Goal: Task Accomplishment & Management: Manage account settings

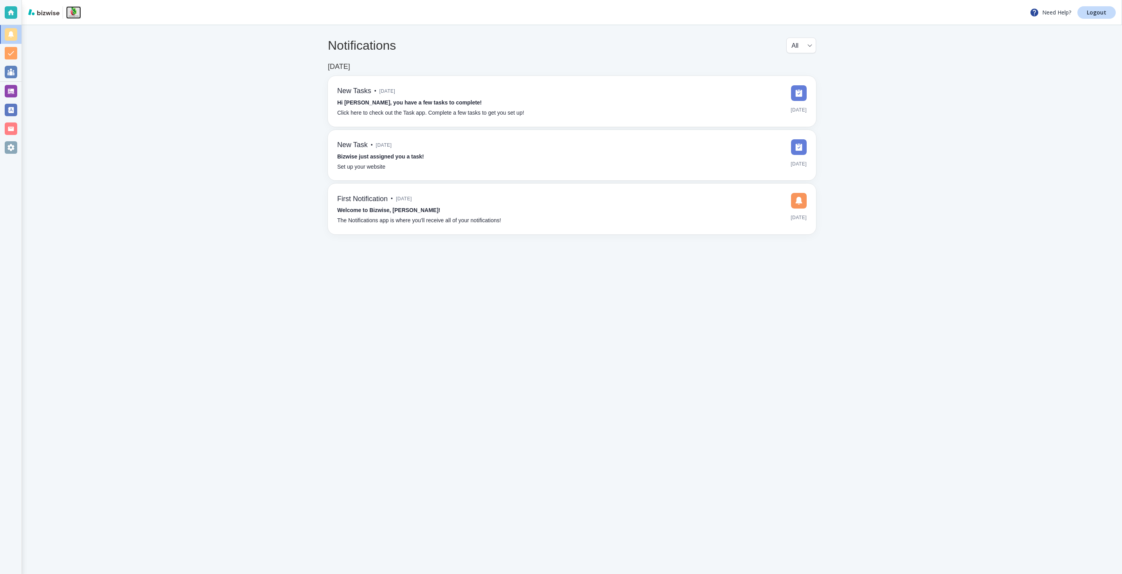
click at [72, 11] on img at bounding box center [73, 12] width 15 height 13
click at [9, 147] on div at bounding box center [11, 147] width 13 height 13
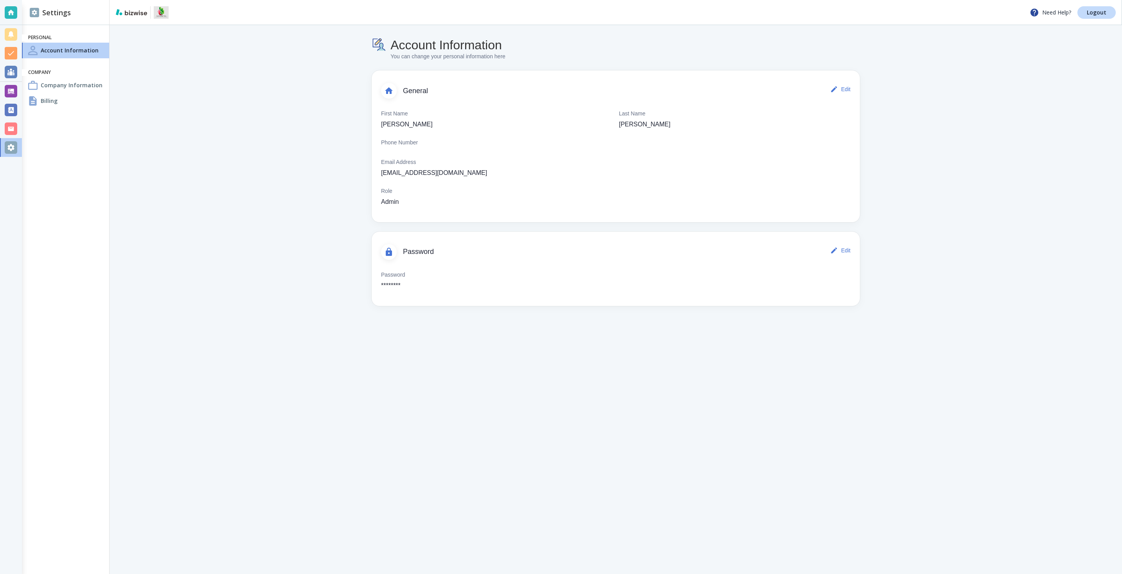
click at [47, 97] on h4 "Billing" at bounding box center [49, 101] width 17 height 8
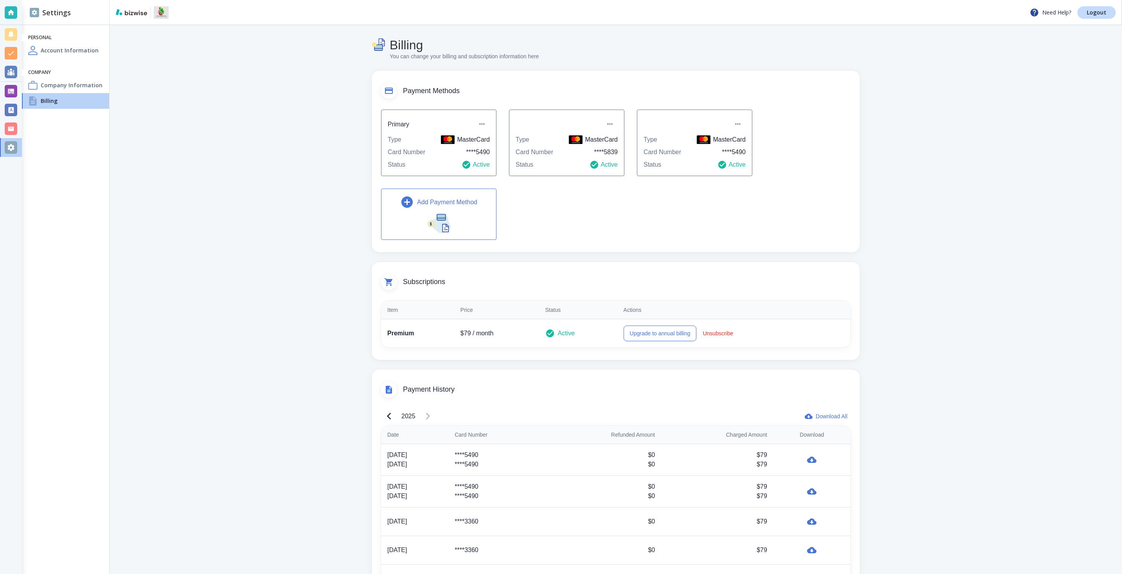
click at [62, 80] on div "Company Information" at bounding box center [65, 85] width 87 height 16
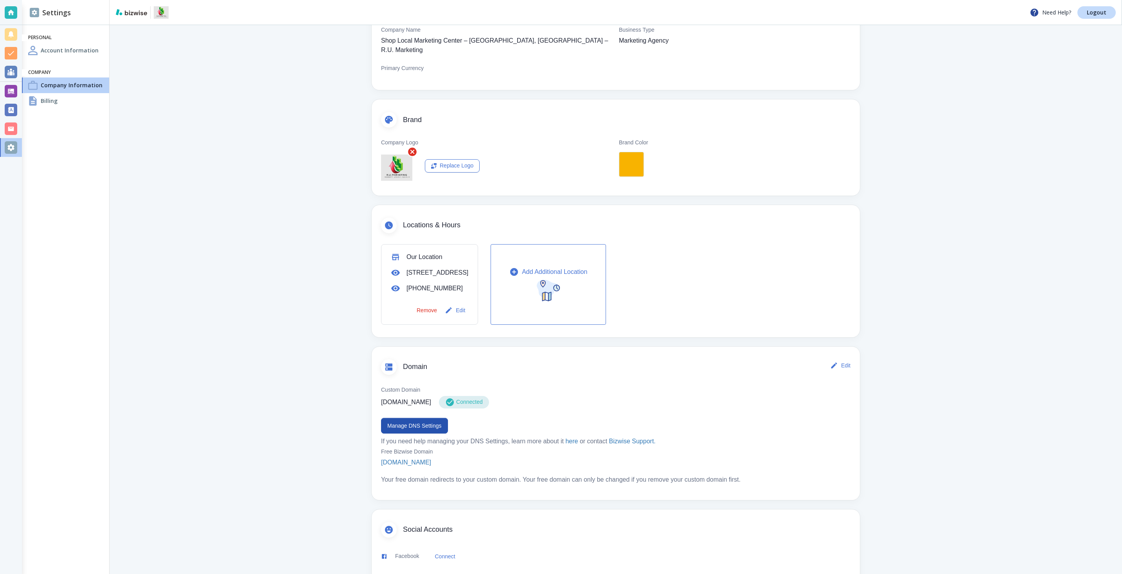
scroll to position [19, 0]
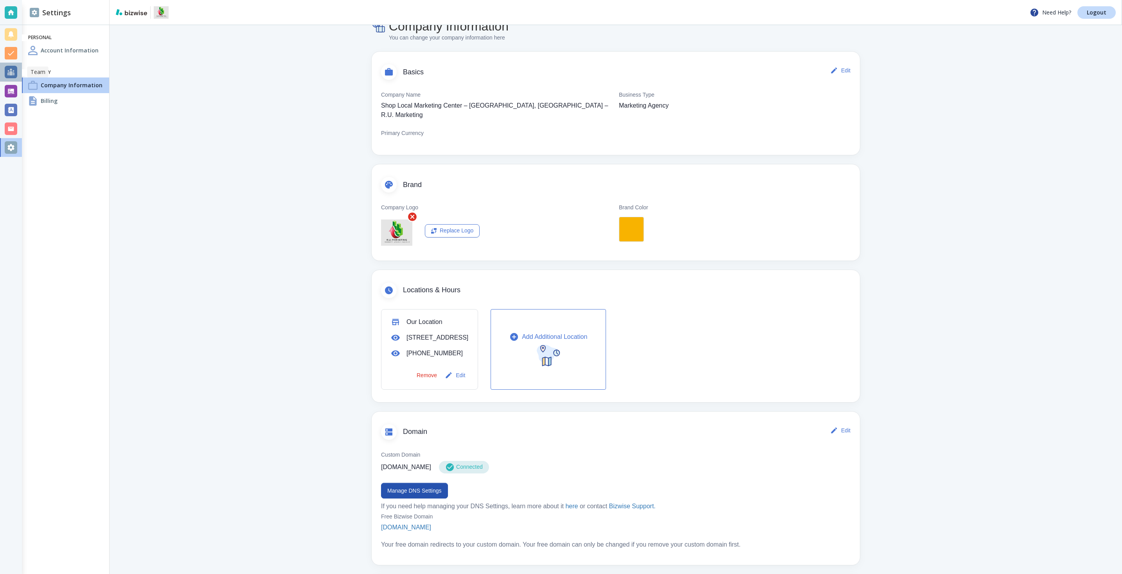
click at [10, 70] on div at bounding box center [11, 72] width 13 height 13
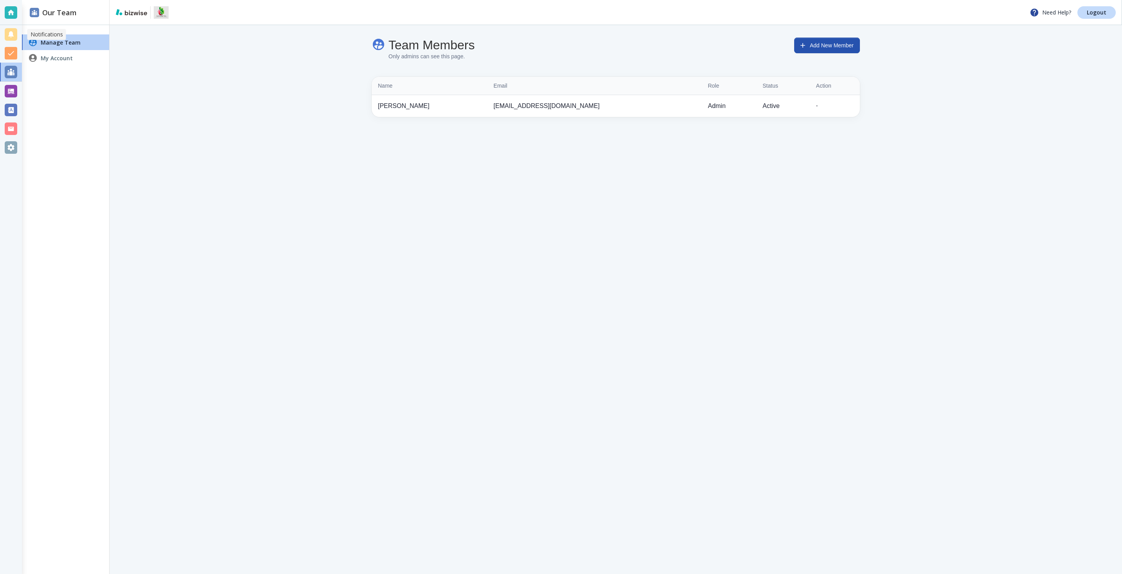
click at [9, 36] on div at bounding box center [11, 34] width 13 height 13
